Goal: Navigation & Orientation: Find specific page/section

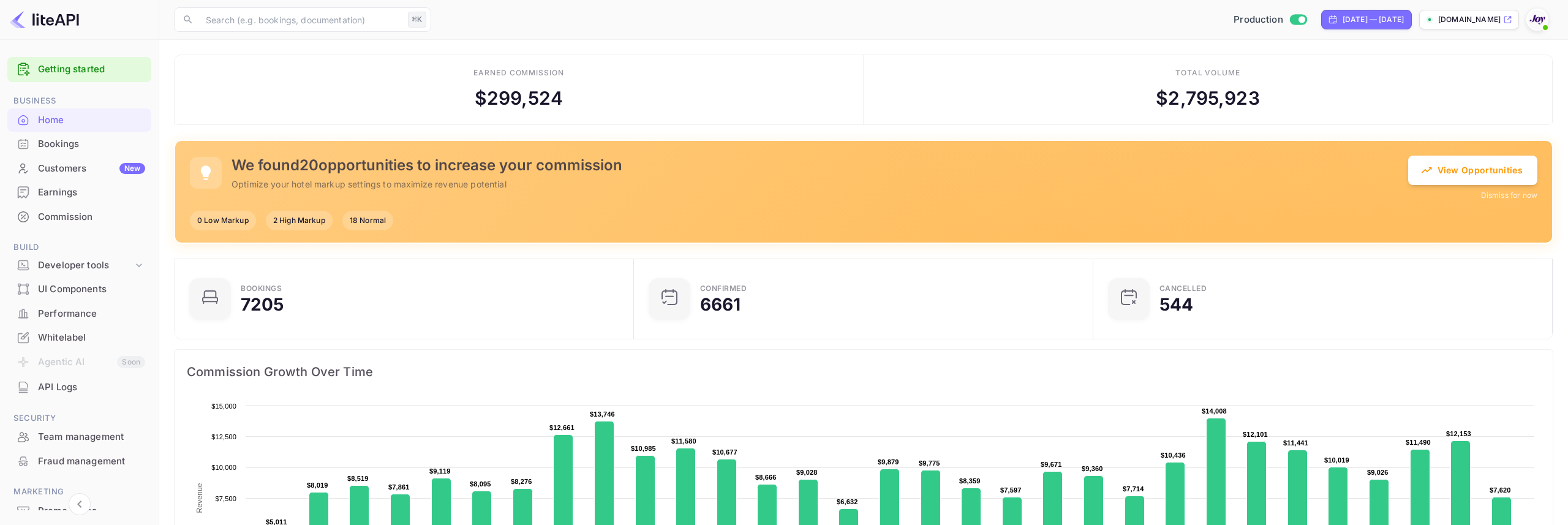
scroll to position [199, 452]
click at [851, 32] on div "​ ⌘K ​ Production Aug 9, 2025 — Sep 8, 2025 stays.withjoy.com" at bounding box center [863, 19] width 1408 height 39
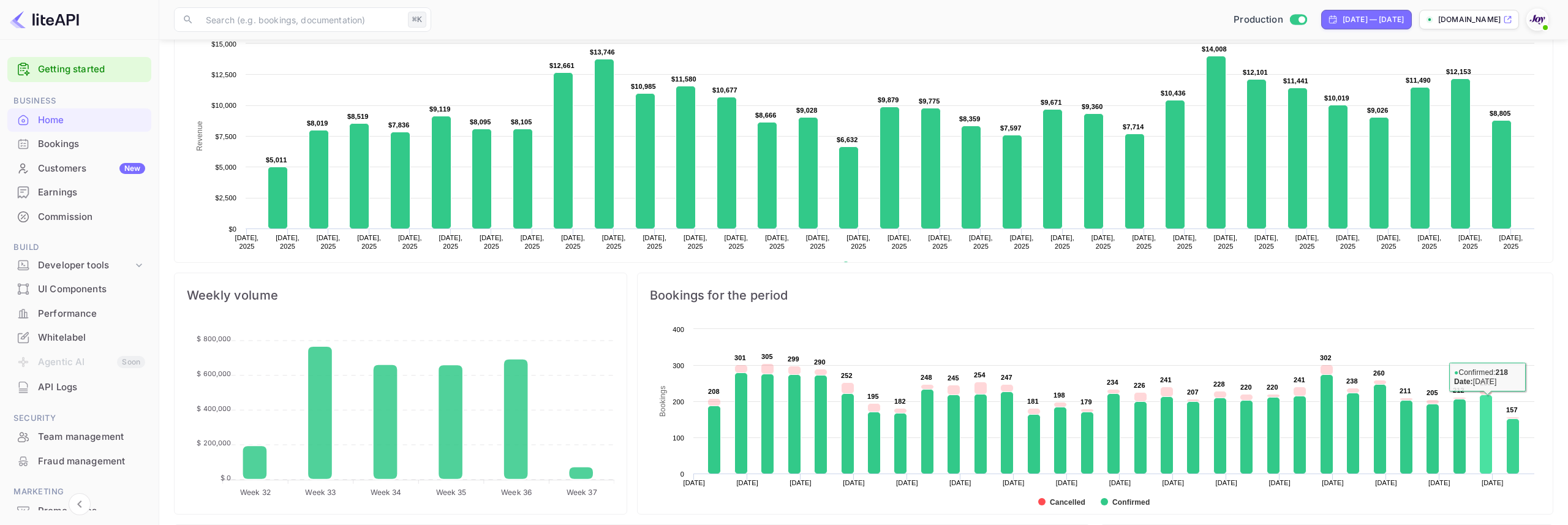
scroll to position [326, 0]
